Goal: Information Seeking & Learning: Learn about a topic

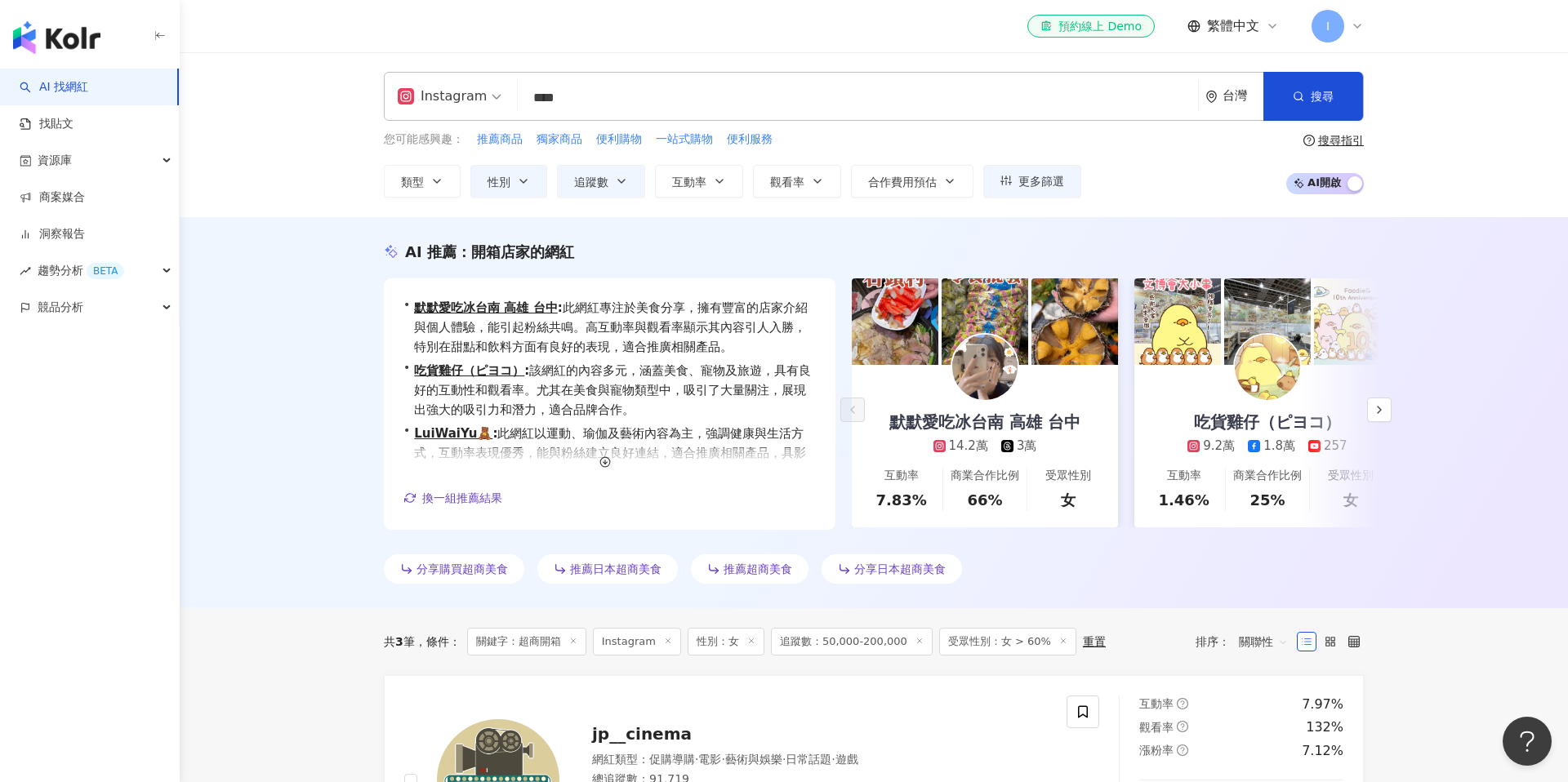
click at [1425, 453] on div "AI 推薦 ： 開箱店家的網紅 • 默默愛吃冰台南 高雄 台中 : 此網紅專注於美食分享，擁有豐富的店家介紹與個人體驗，能引起粉絲共鳴。高互動率與觀看率顯示其…" at bounding box center [874, 412] width 1389 height 391
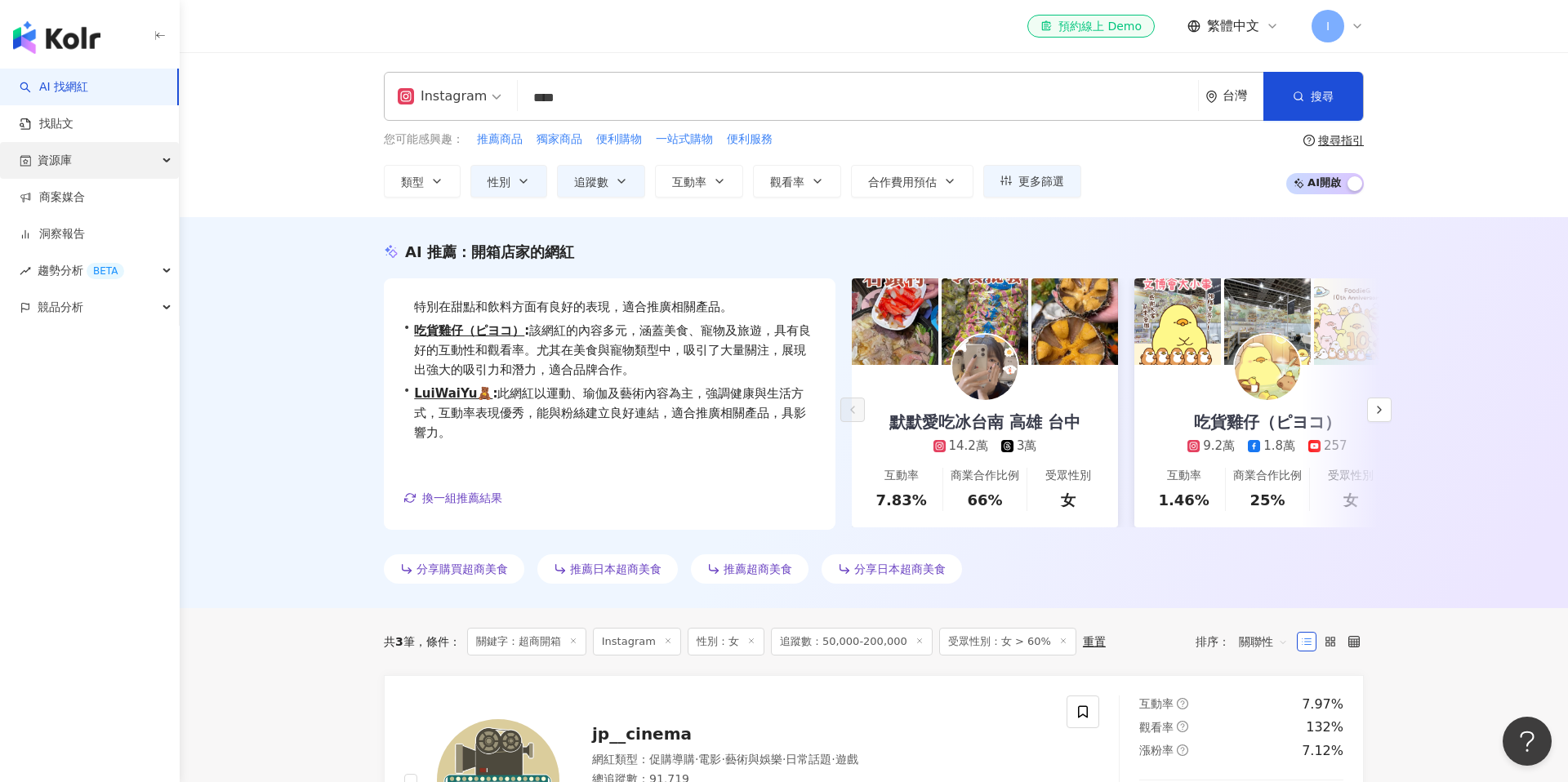
click at [119, 167] on div "資源庫" at bounding box center [89, 161] width 179 height 37
click at [85, 195] on link "網紅管理" at bounding box center [62, 197] width 45 height 16
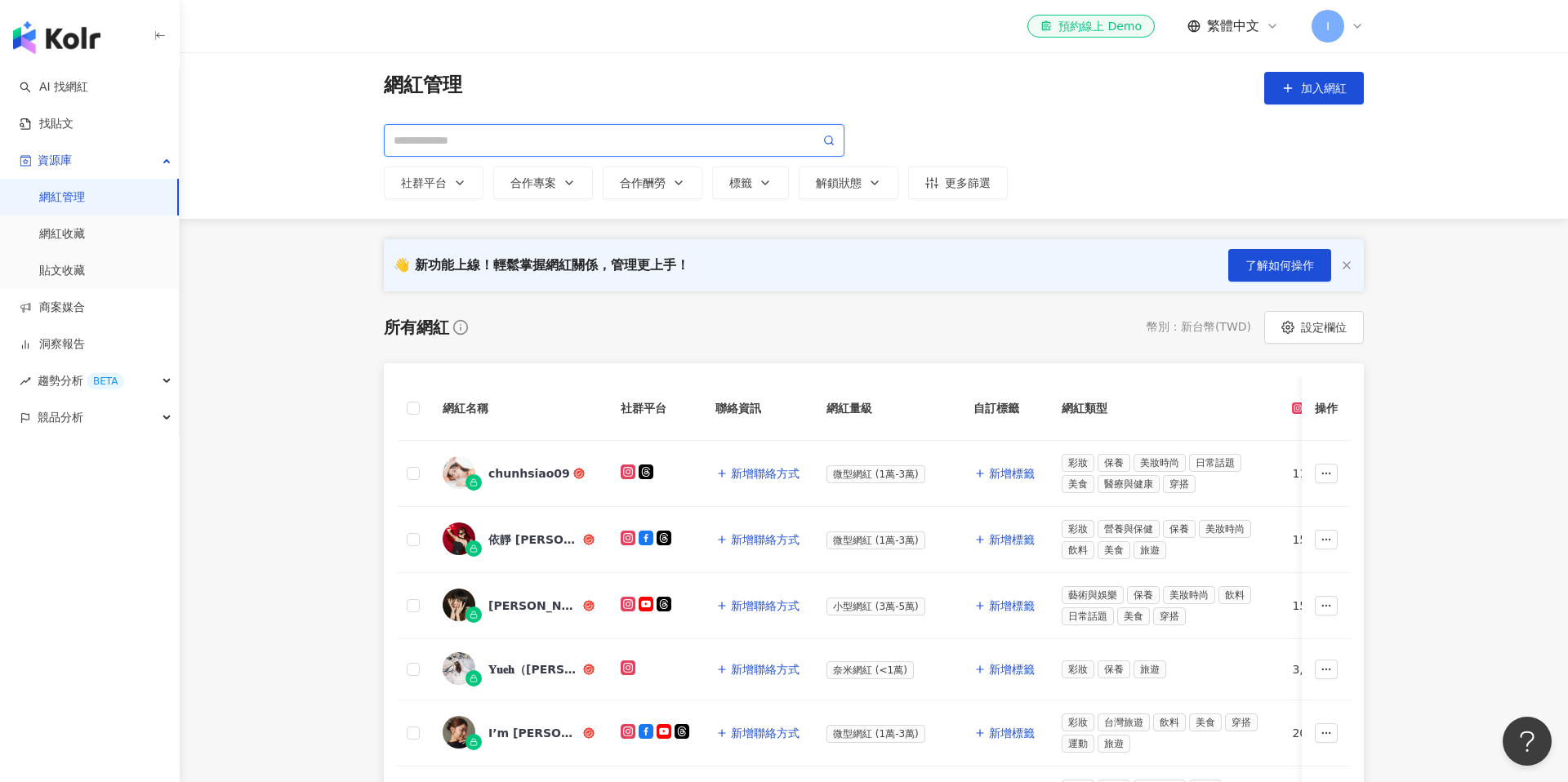
click at [521, 145] on input "search" at bounding box center [607, 140] width 426 height 18
type input "*"
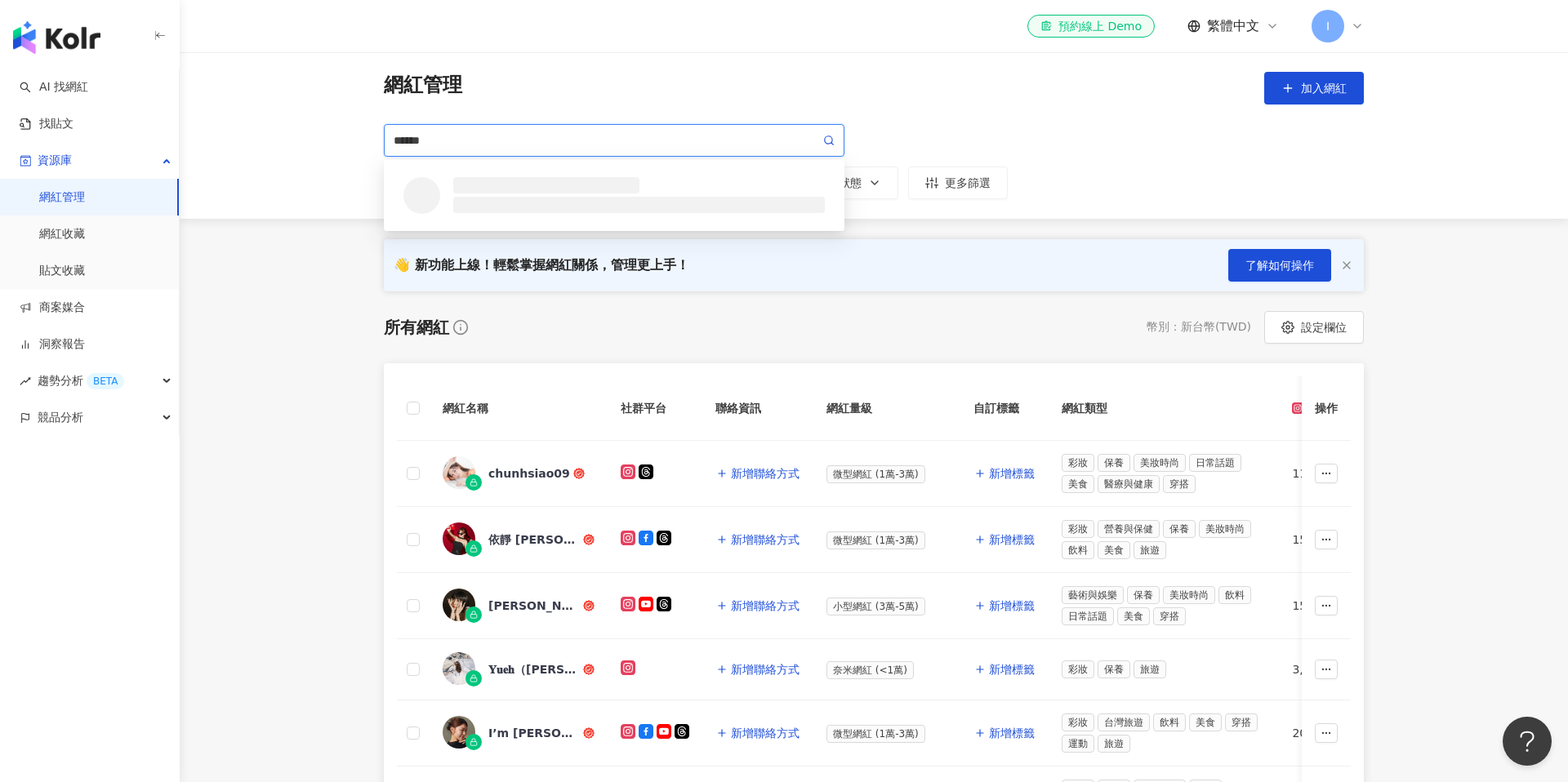
type input "****"
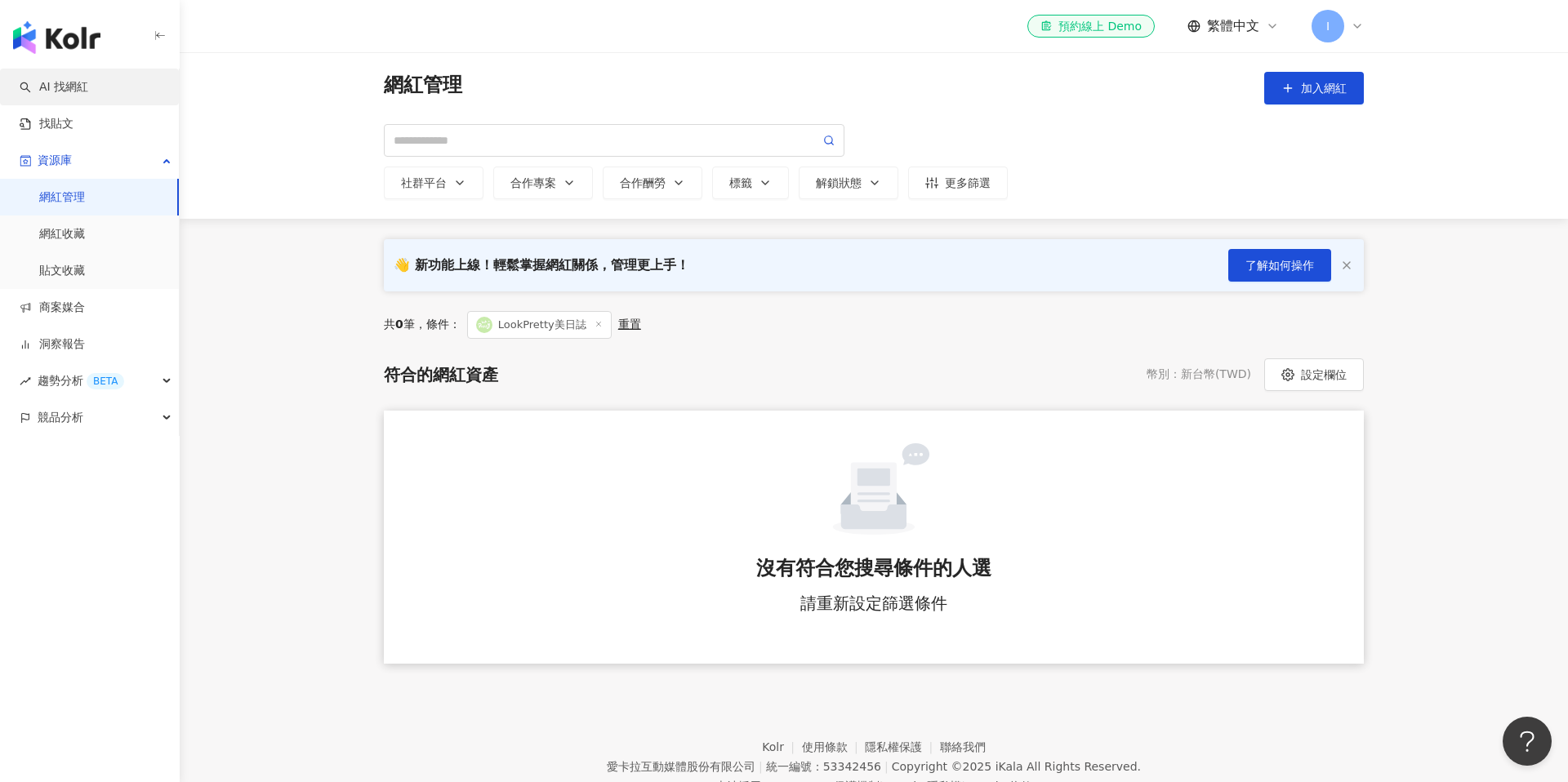
click at [64, 96] on link "AI 找網紅" at bounding box center [54, 87] width 69 height 16
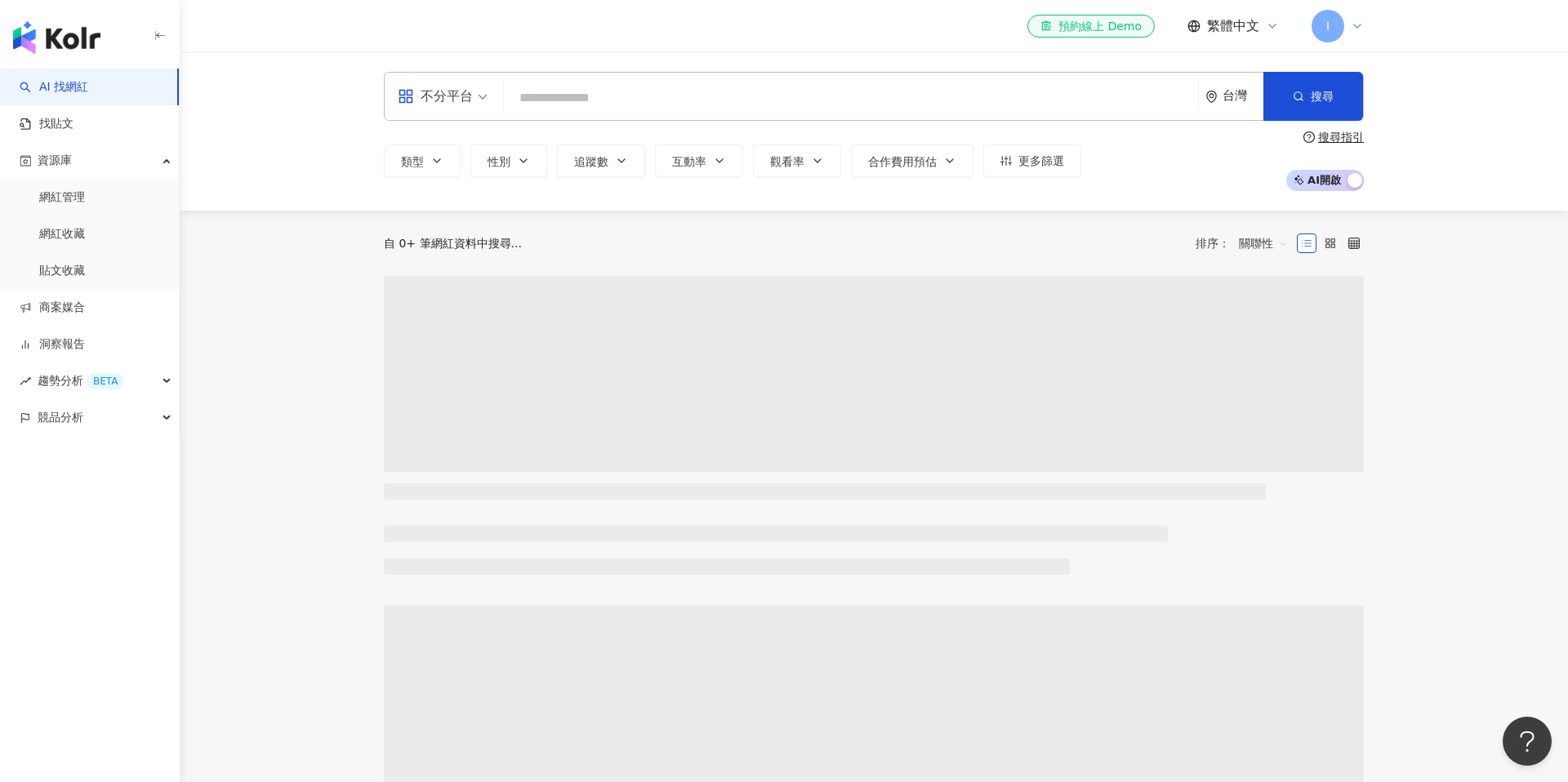
click at [549, 100] on input "search" at bounding box center [851, 98] width 681 height 31
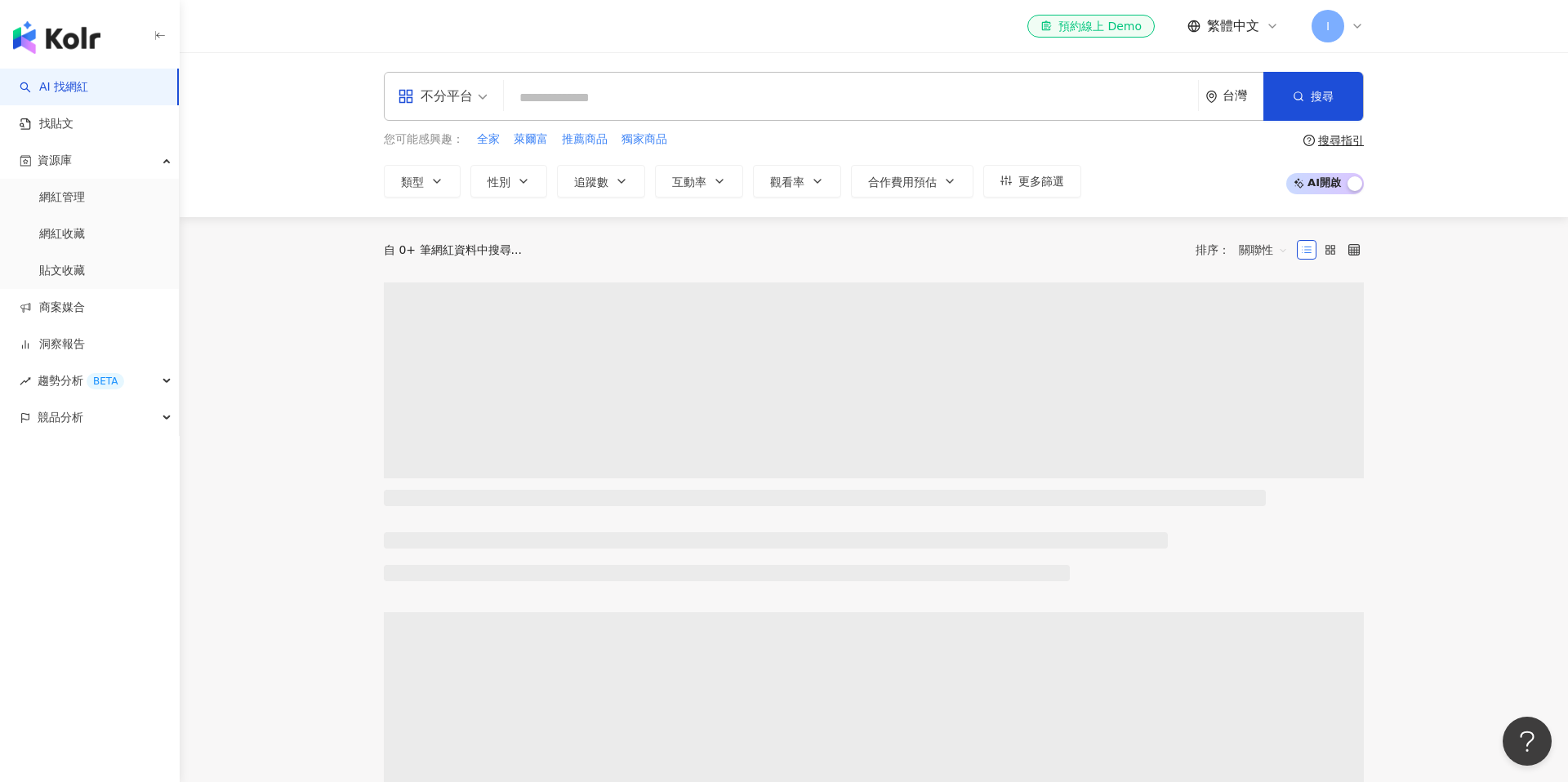
type input "*"
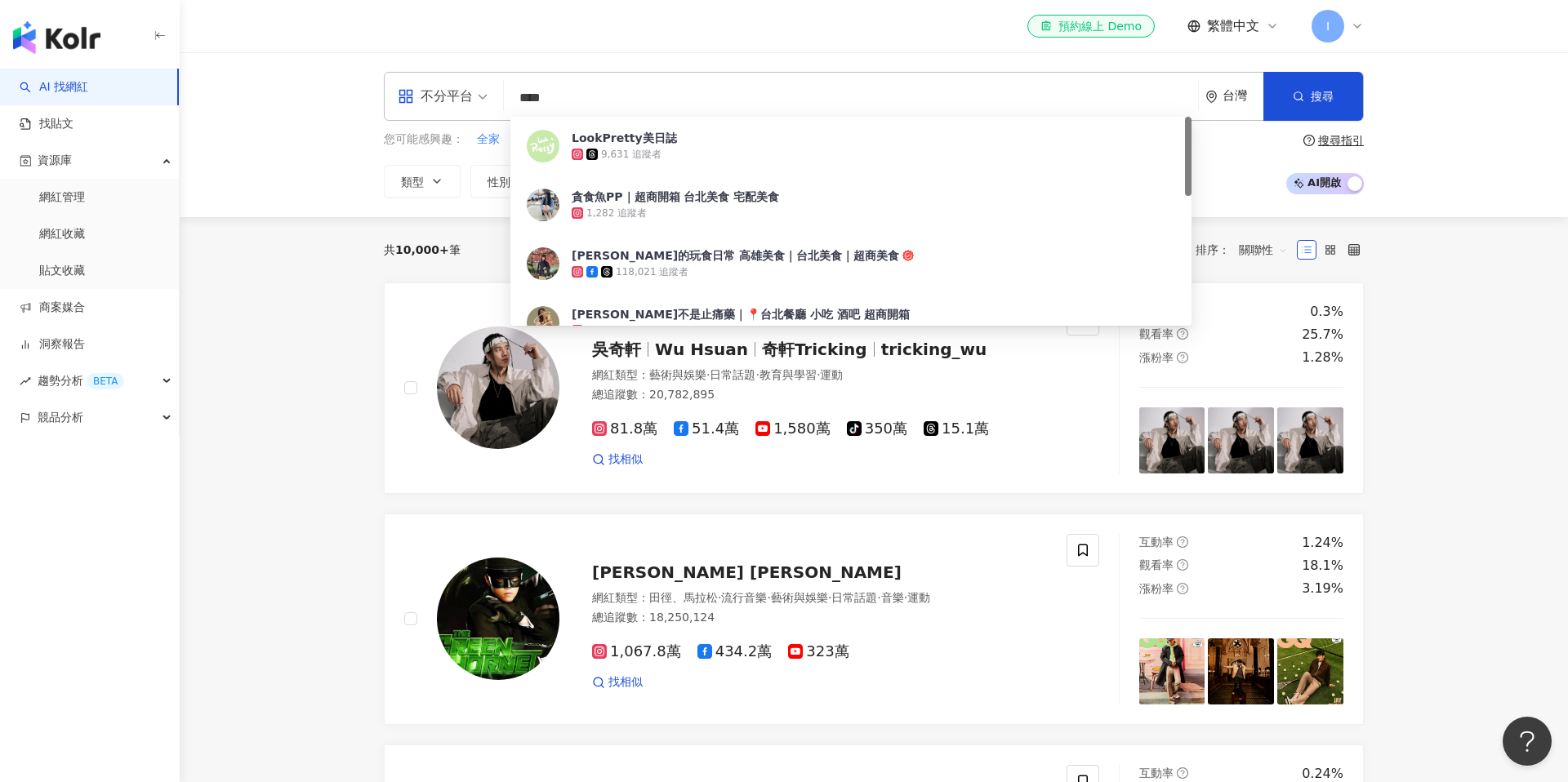
click at [485, 101] on span "不分平台" at bounding box center [442, 96] width 90 height 26
type input "****"
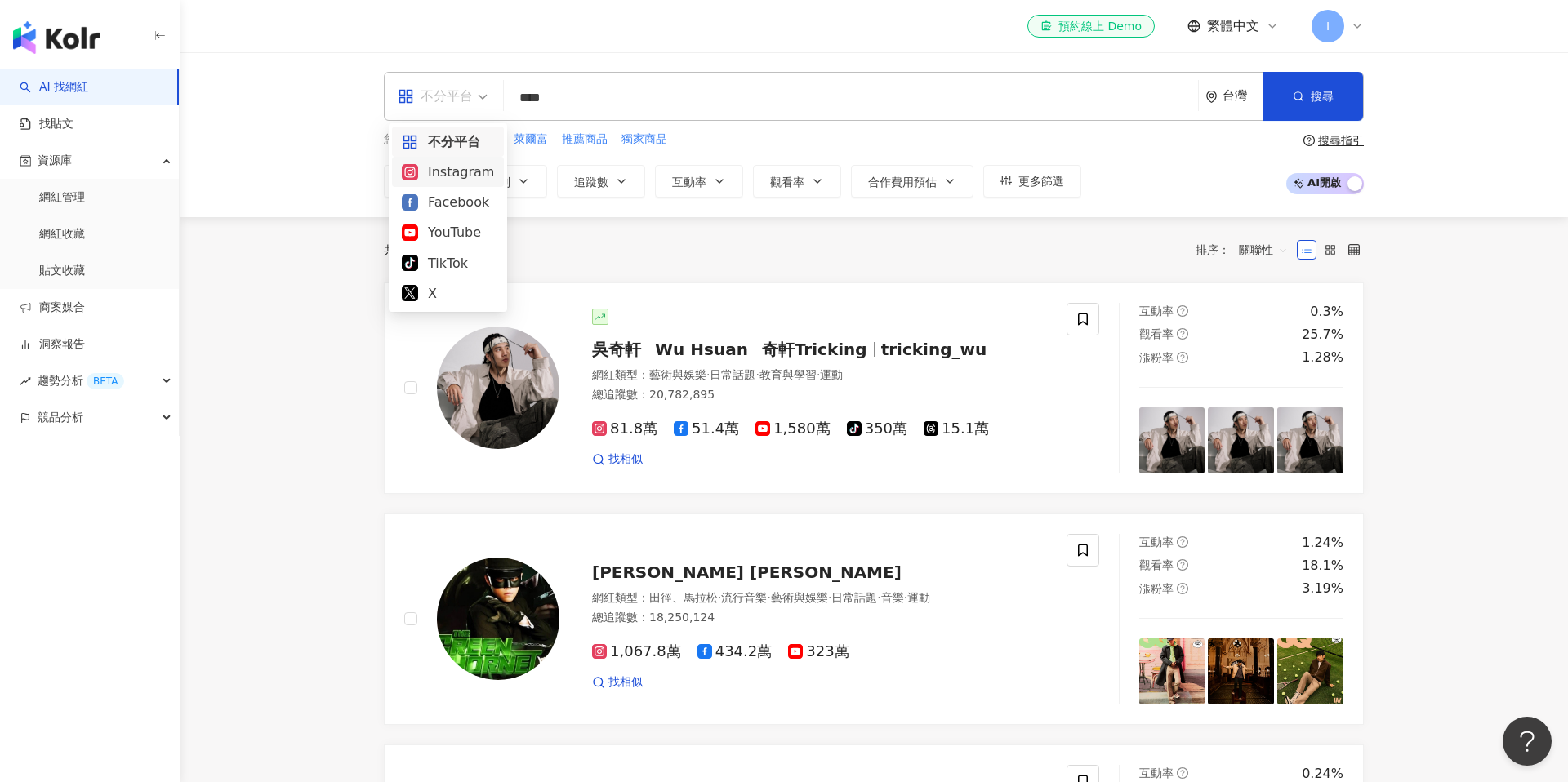
click at [456, 172] on div "Instagram" at bounding box center [448, 172] width 93 height 20
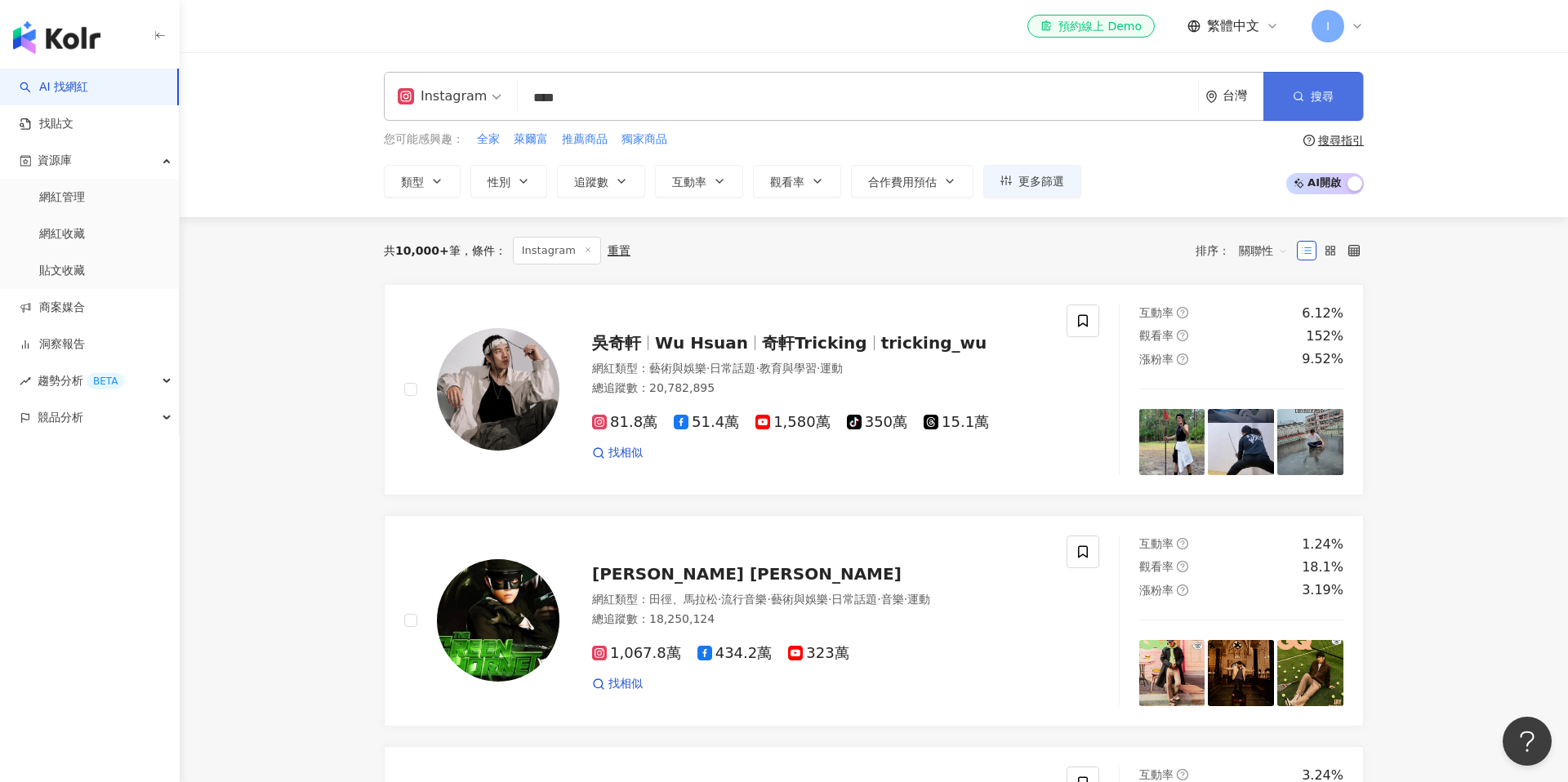
click at [1323, 100] on span "搜尋" at bounding box center [1322, 97] width 23 height 13
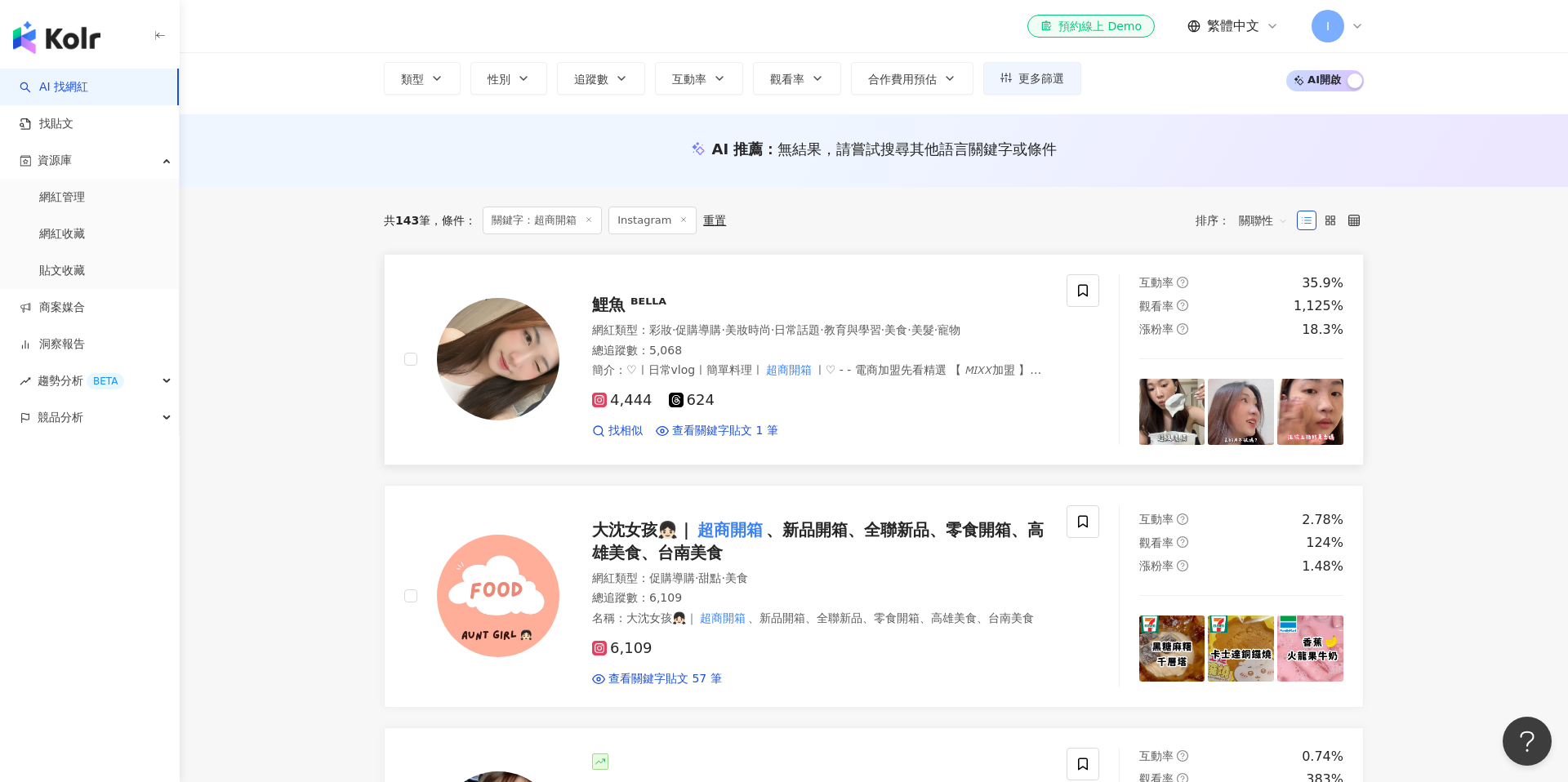
scroll to position [110, 0]
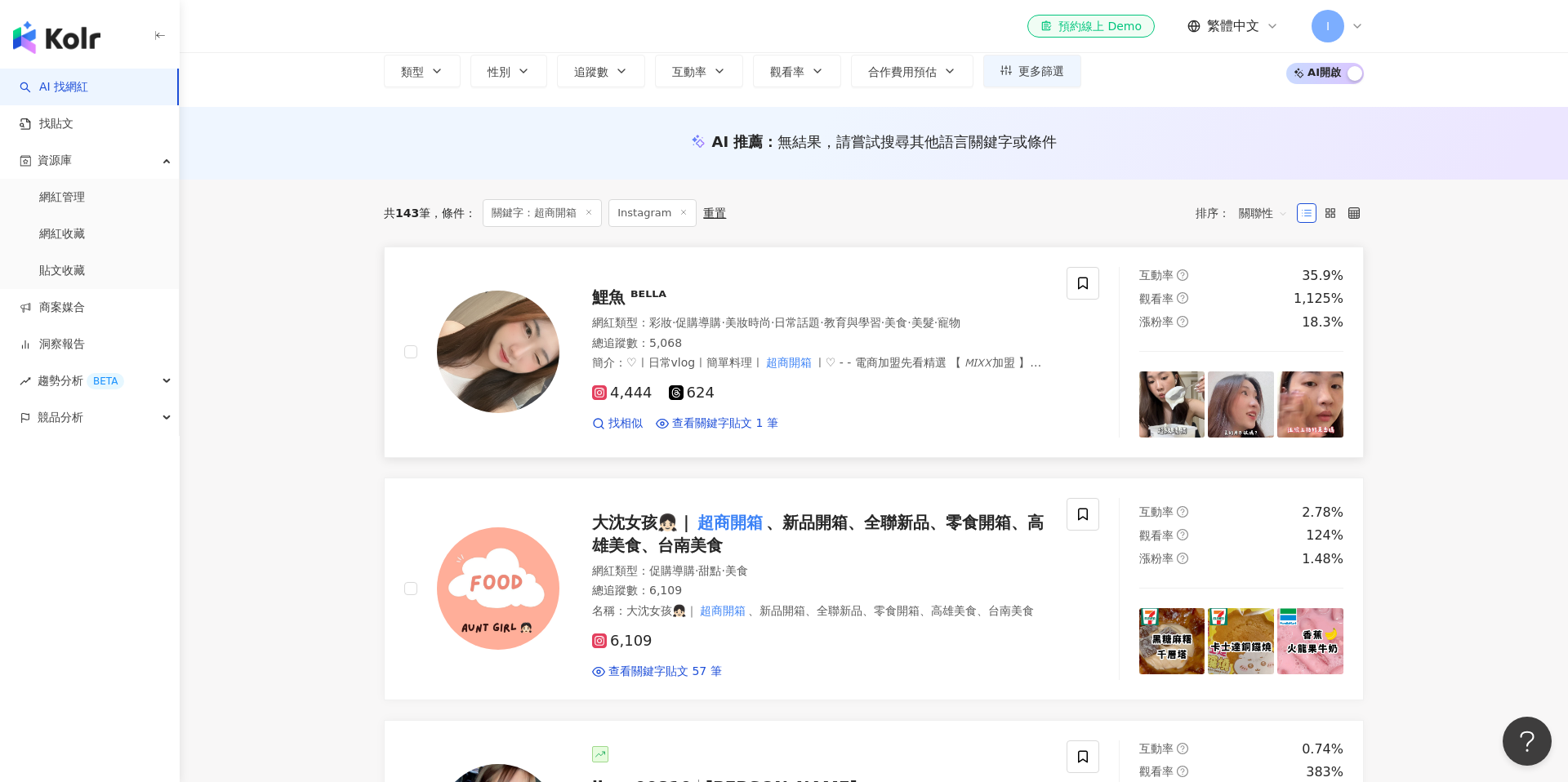
click at [691, 344] on div "總追蹤數 ： 5,068" at bounding box center [819, 343] width 455 height 16
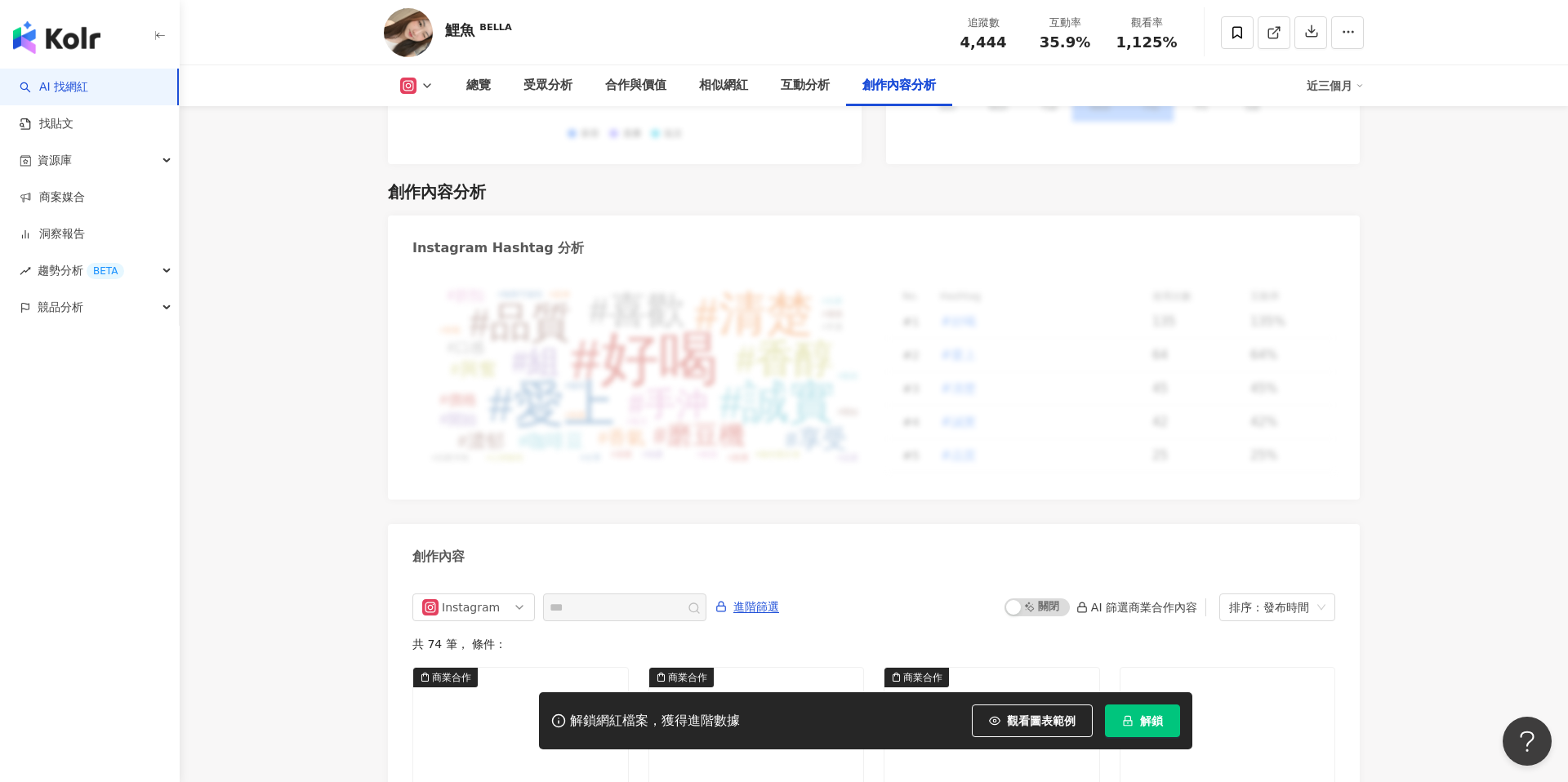
scroll to position [4600, 0]
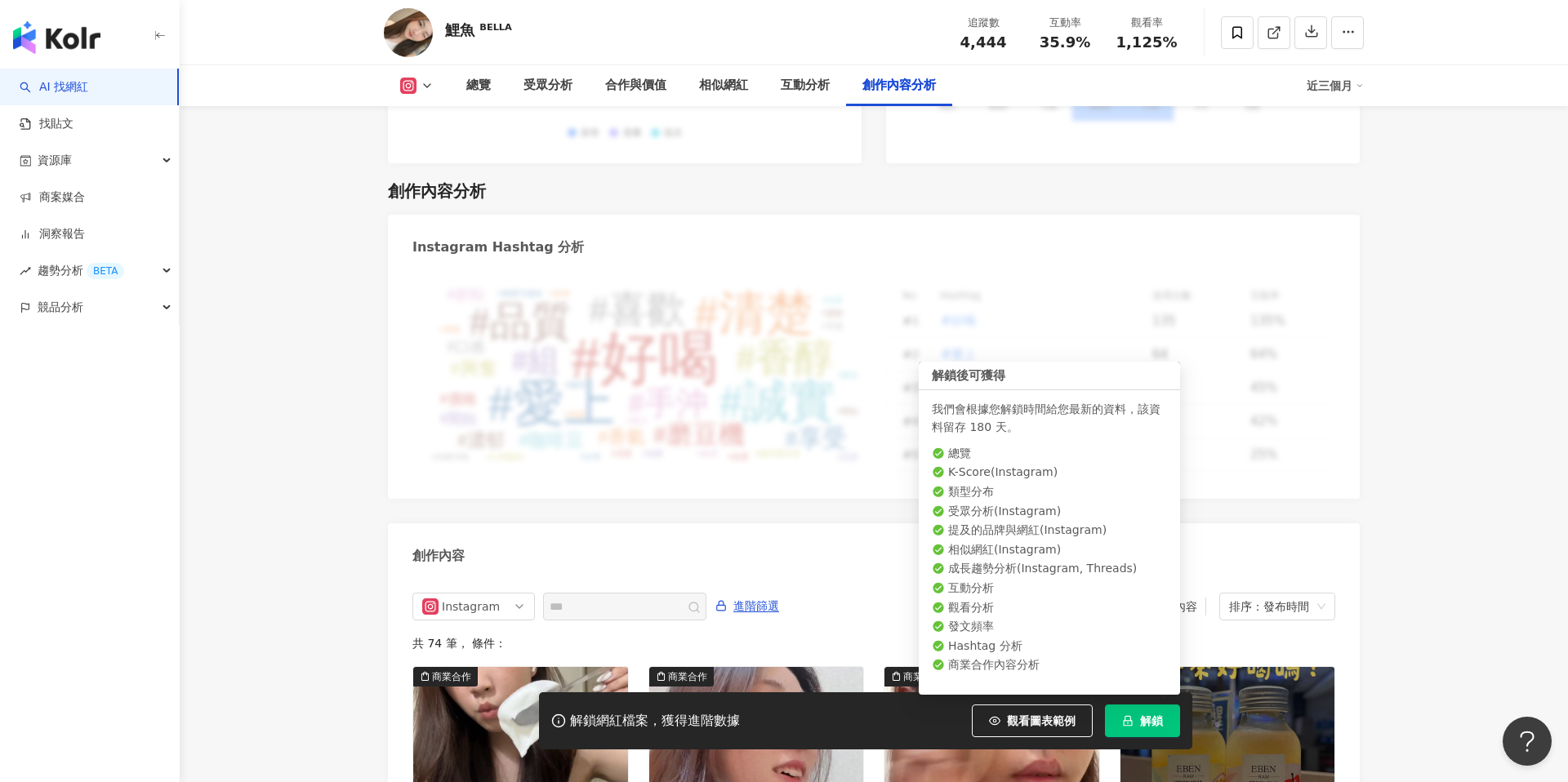
click at [1174, 721] on button "解鎖" at bounding box center [1142, 721] width 75 height 33
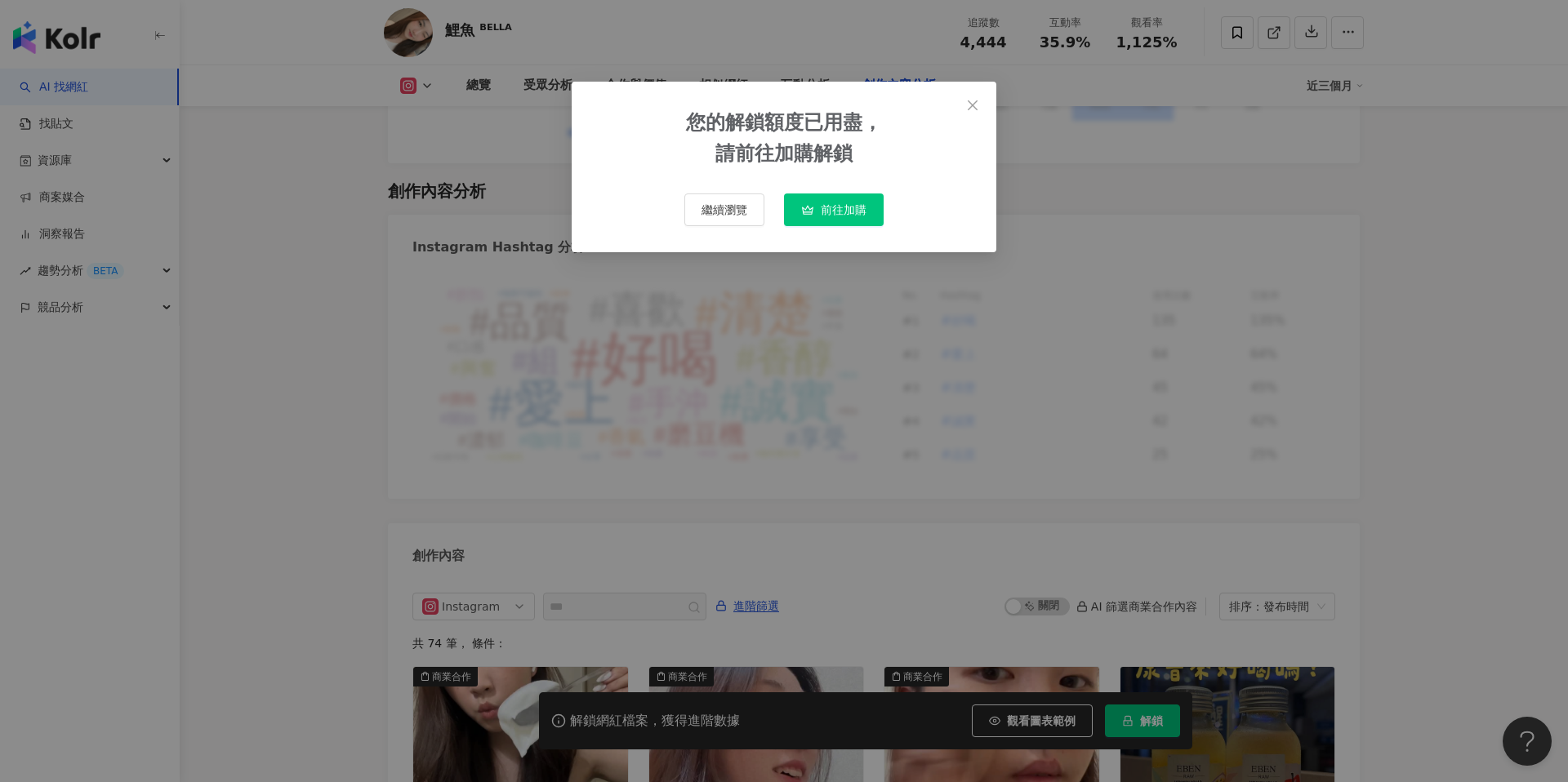
click at [834, 211] on span "前往加購" at bounding box center [844, 210] width 45 height 13
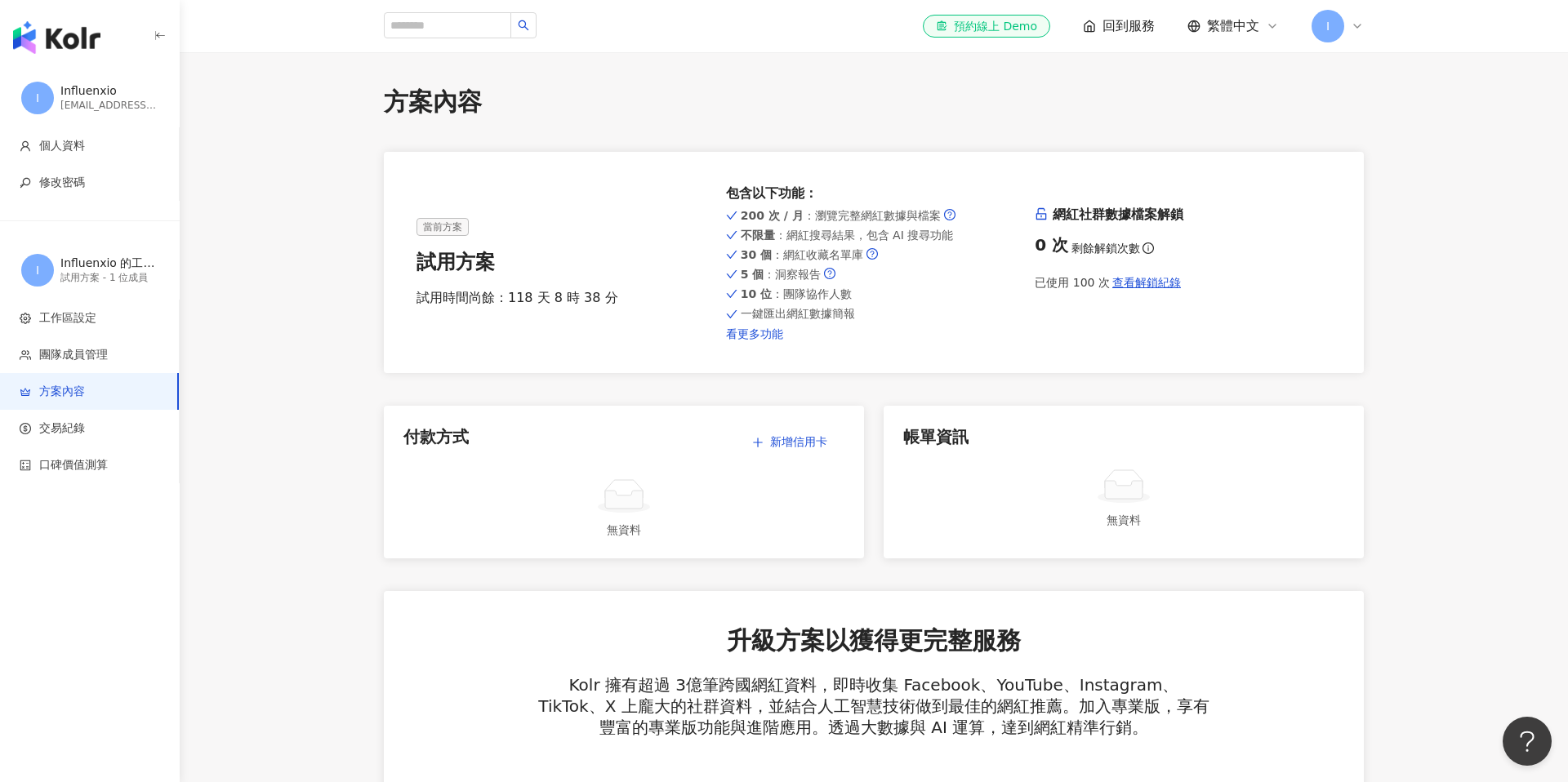
click at [771, 333] on link "看更多功能" at bounding box center [874, 334] width 296 height 13
